Goal: Task Accomplishment & Management: Use online tool/utility

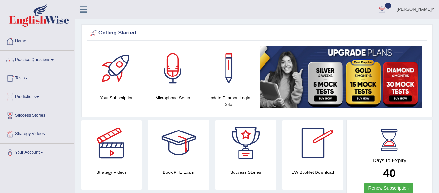
scroll to position [13, 0]
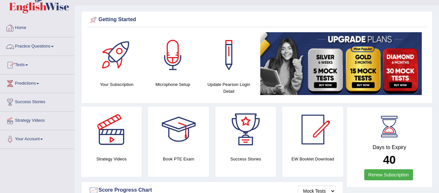
click at [47, 46] on link "Practice Questions" at bounding box center [37, 45] width 74 height 16
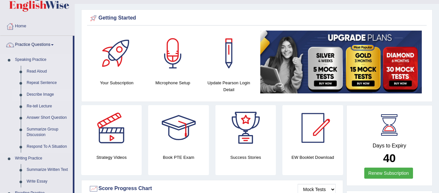
scroll to position [0, 0]
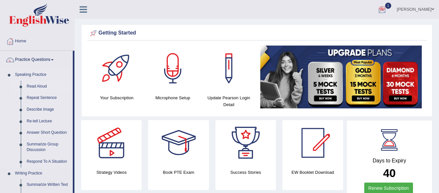
click at [38, 85] on link "Read Aloud" at bounding box center [48, 87] width 49 height 12
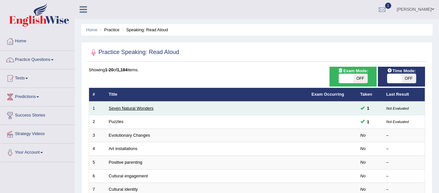
click at [122, 108] on link "Seven Natural Wonders" at bounding box center [131, 108] width 45 height 5
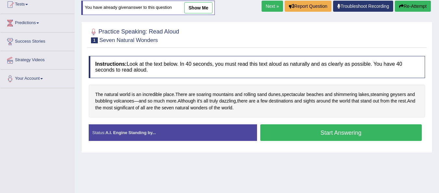
scroll to position [74, 0]
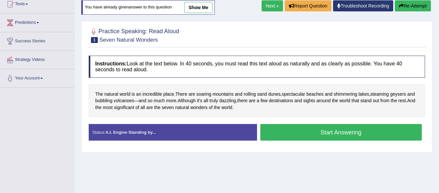
click at [331, 135] on button "Start Answering" at bounding box center [341, 132] width 162 height 17
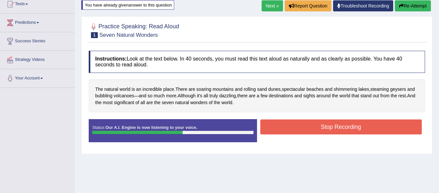
click at [339, 128] on button "Stop Recording" at bounding box center [341, 126] width 162 height 15
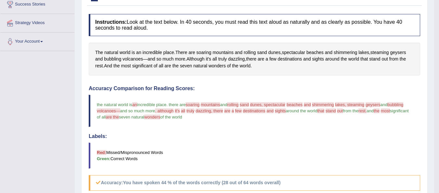
scroll to position [0, 0]
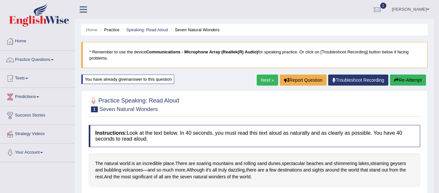
click at [262, 84] on link "Next »" at bounding box center [267, 79] width 21 height 11
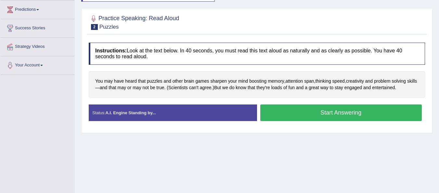
click at [301, 114] on button "Start Answering" at bounding box center [341, 112] width 162 height 17
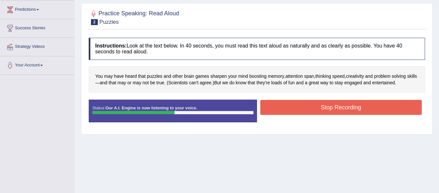
click at [303, 114] on button "Stop Recording" at bounding box center [341, 107] width 162 height 15
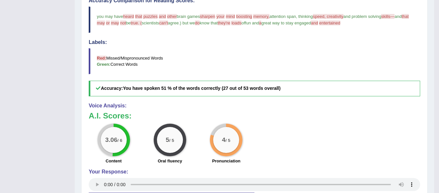
scroll to position [194, 0]
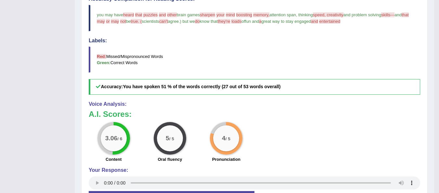
click at [303, 114] on h3 "A.I. Scores:" at bounding box center [254, 114] width 331 height 8
